Goal: Transaction & Acquisition: Obtain resource

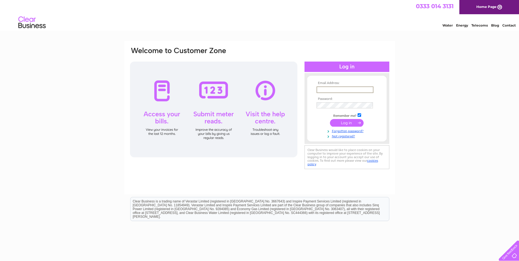
click at [334, 90] on input "text" at bounding box center [344, 89] width 57 height 7
type input "greenock.832@electric-center.co.uk"
click at [344, 122] on input "submit" at bounding box center [347, 123] width 34 height 8
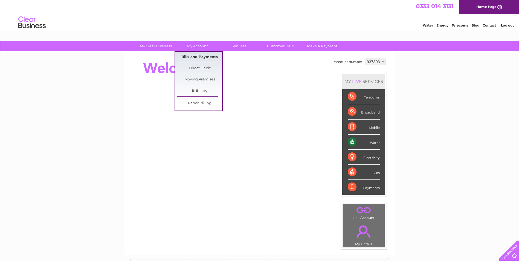
click at [202, 57] on link "Bills and Payments" at bounding box center [199, 57] width 45 height 11
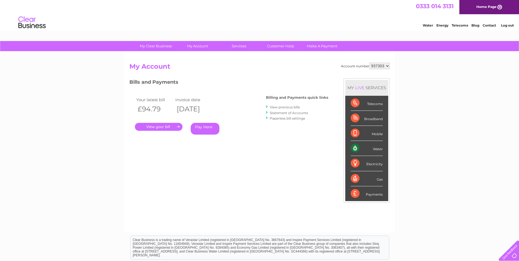
click at [164, 125] on link "." at bounding box center [159, 127] width 48 height 8
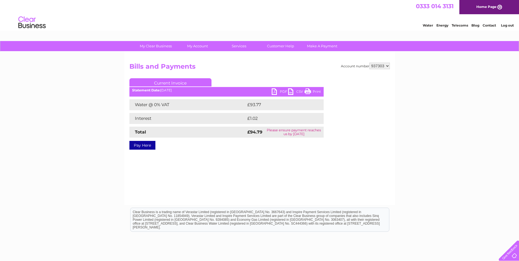
click at [281, 92] on link "PDF" at bounding box center [280, 92] width 16 height 8
